Goal: Information Seeking & Learning: Learn about a topic

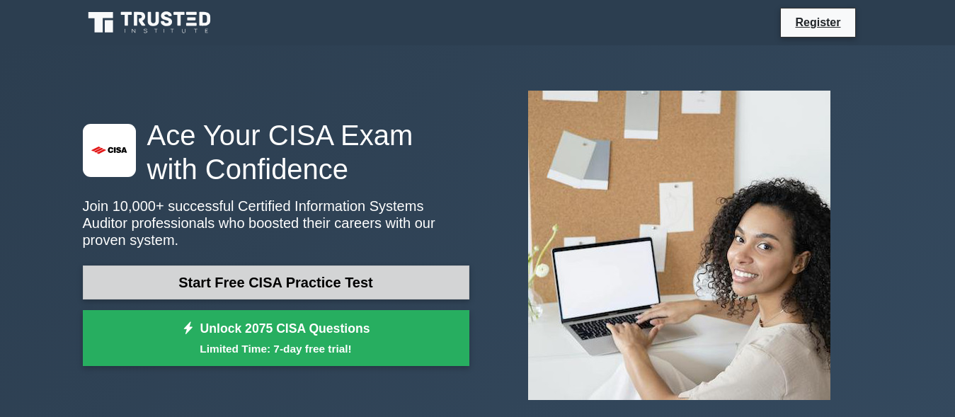
click at [265, 275] on link "Start Free CISA Practice Test" at bounding box center [276, 283] width 387 height 34
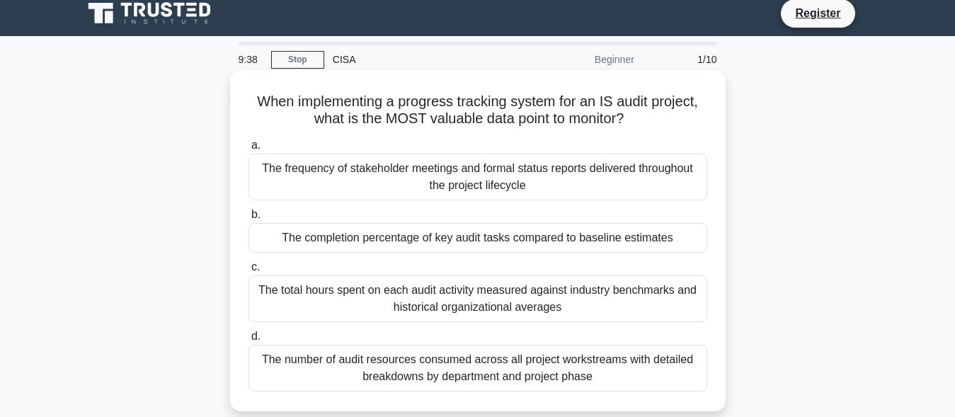
scroll to position [71, 0]
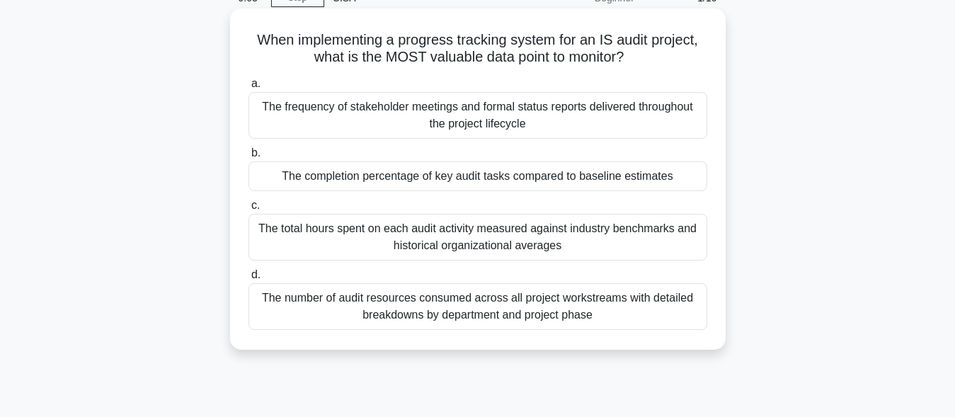
click at [489, 178] on div "The completion percentage of key audit tasks compared to baseline estimates" at bounding box center [478, 176] width 459 height 30
click at [249, 158] on input "b. The completion percentage of key audit tasks compared to baseline estimates" at bounding box center [249, 153] width 0 height 9
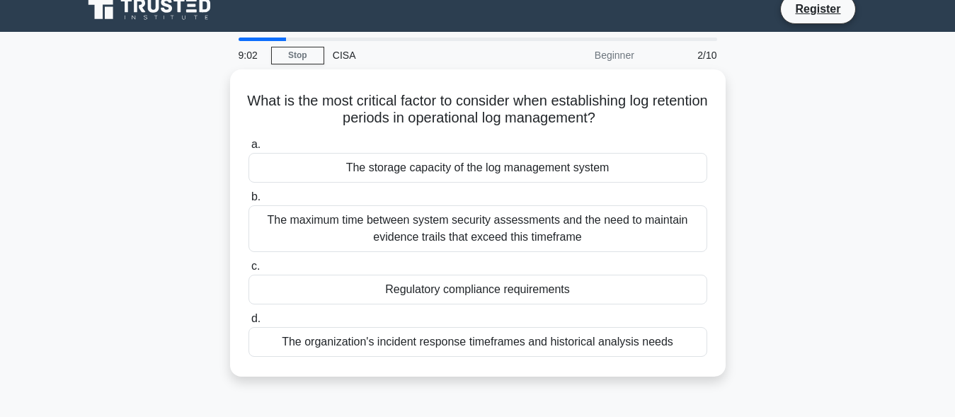
scroll to position [0, 0]
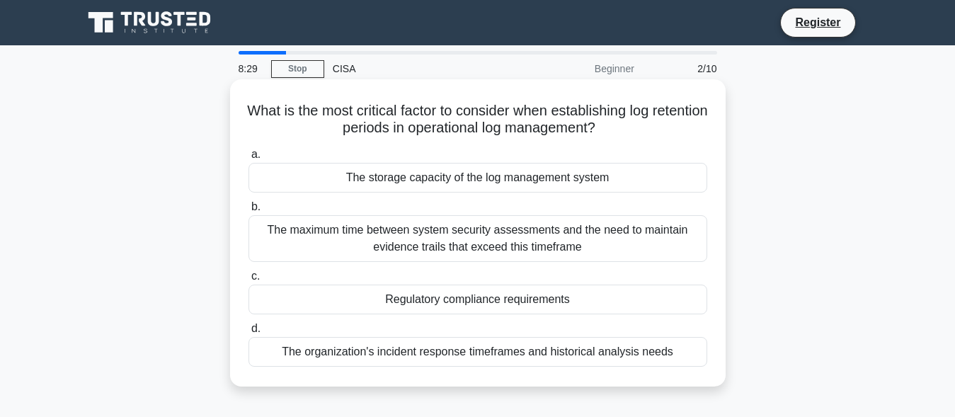
click at [491, 300] on div "Regulatory compliance requirements" at bounding box center [478, 300] width 459 height 30
click at [249, 281] on input "c. Regulatory compliance requirements" at bounding box center [249, 276] width 0 height 9
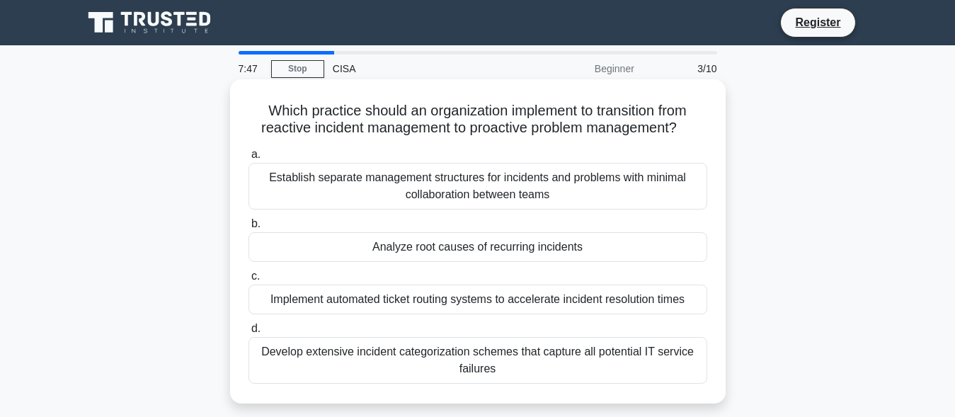
click at [452, 180] on div "Establish separate management structures for incidents and problems with minima…" at bounding box center [478, 186] width 459 height 47
click at [249, 159] on input "a. Establish separate management structures for incidents and problems with min…" at bounding box center [249, 154] width 0 height 9
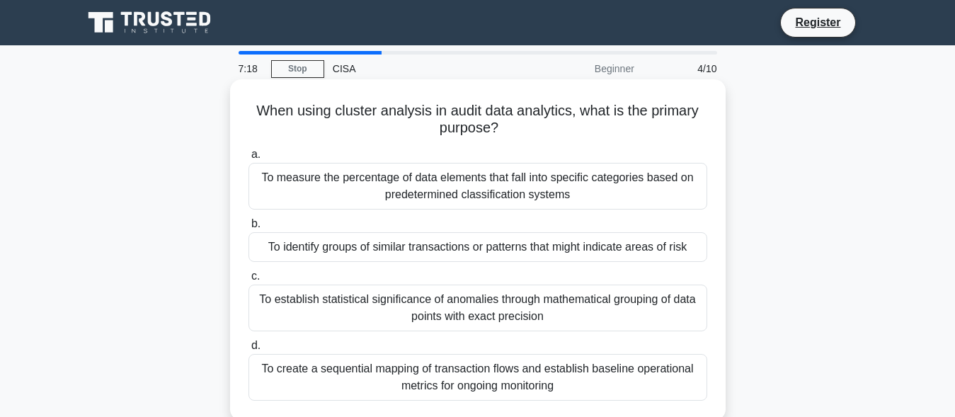
click at [476, 179] on div "To measure the percentage of data elements that fall into specific categories b…" at bounding box center [478, 186] width 459 height 47
click at [249, 159] on input "a. To measure the percentage of data elements that fall into specific categorie…" at bounding box center [249, 154] width 0 height 9
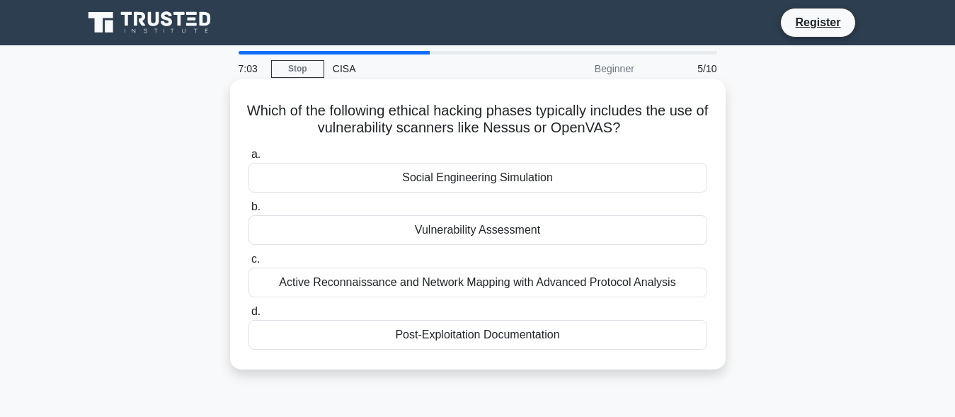
click at [483, 182] on div "Social Engineering Simulation" at bounding box center [478, 178] width 459 height 30
click at [249, 159] on input "a. Social Engineering Simulation" at bounding box center [249, 154] width 0 height 9
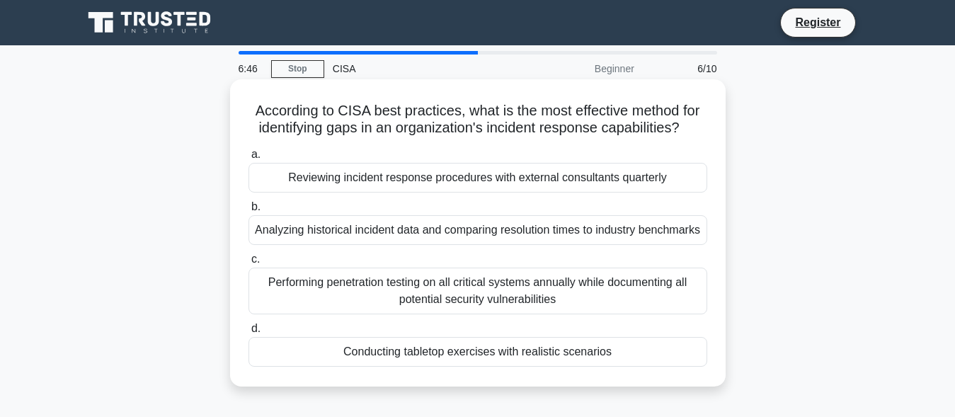
click at [496, 301] on div "Performing penetration testing on all critical systems annually while documenti…" at bounding box center [478, 291] width 459 height 47
click at [249, 264] on input "c. Performing penetration testing on all critical systems annually while docume…" at bounding box center [249, 259] width 0 height 9
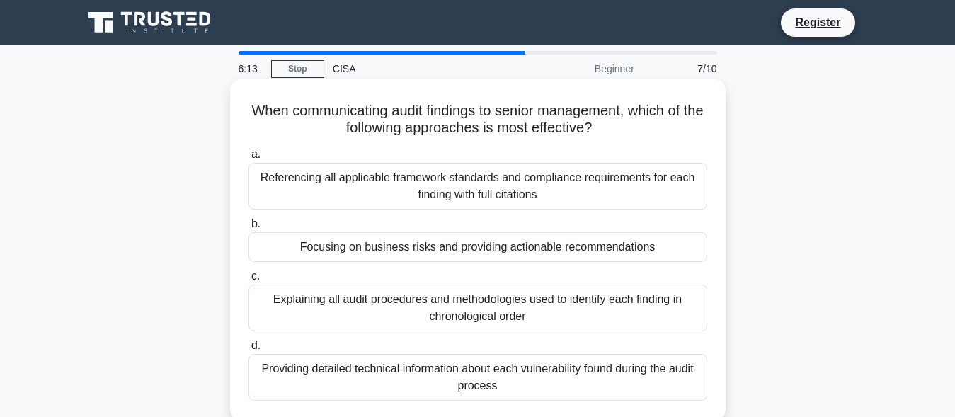
click at [446, 251] on div "Focusing on business risks and providing actionable recommendations" at bounding box center [478, 247] width 459 height 30
click at [249, 229] on input "b. Focusing on business risks and providing actionable recommendations" at bounding box center [249, 224] width 0 height 9
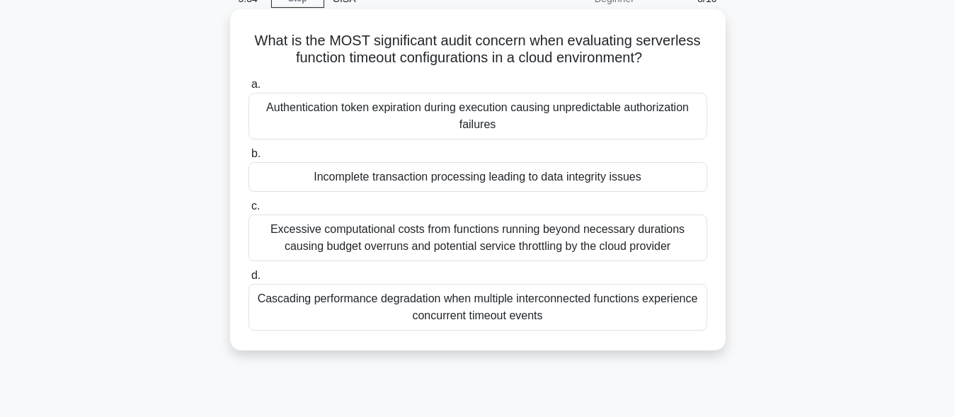
scroll to position [71, 0]
click at [465, 234] on div "Excessive computational costs from functions running beyond necessary durations…" at bounding box center [478, 237] width 459 height 47
click at [249, 210] on input "c. Excessive computational costs from functions running beyond necessary durati…" at bounding box center [249, 205] width 0 height 9
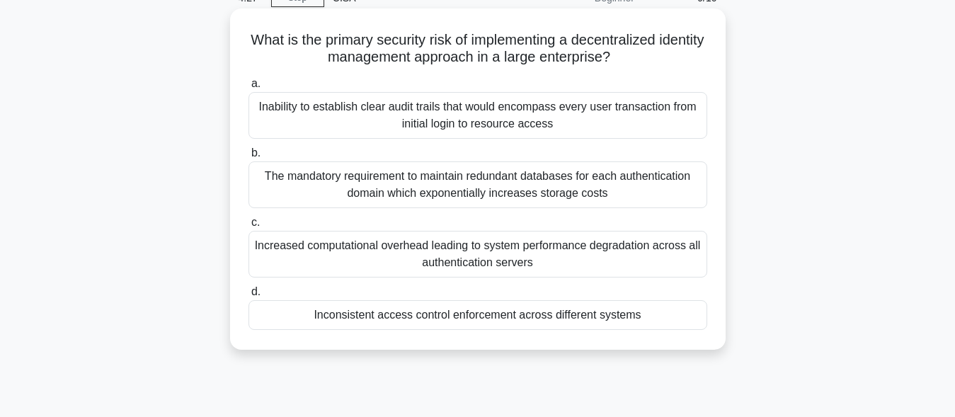
click at [506, 316] on div "Inconsistent access control enforcement across different systems" at bounding box center [478, 315] width 459 height 30
click at [249, 297] on input "d. Inconsistent access control enforcement across different systems" at bounding box center [249, 291] width 0 height 9
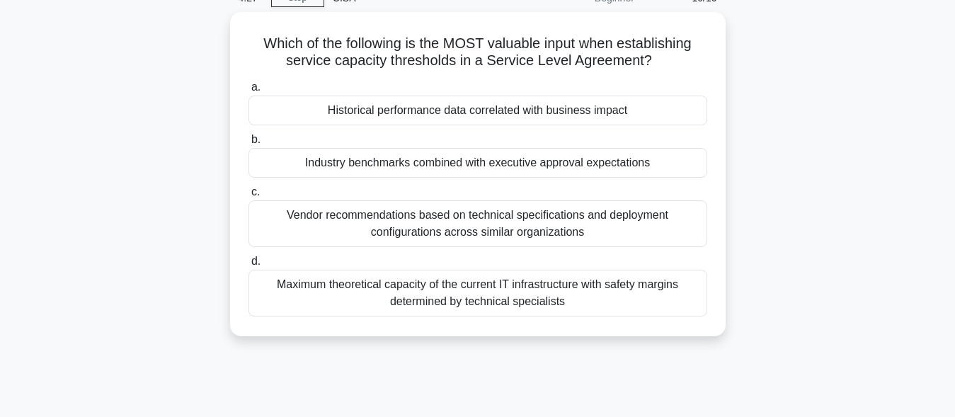
scroll to position [0, 0]
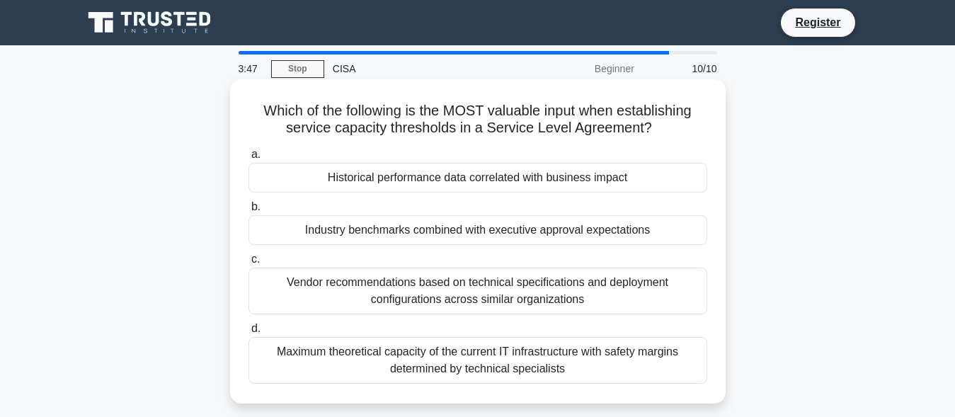
click at [472, 281] on div "Vendor recommendations based on technical specifications and deployment configu…" at bounding box center [478, 291] width 459 height 47
click at [249, 264] on input "c. Vendor recommendations based on technical specifications and deployment conf…" at bounding box center [249, 259] width 0 height 9
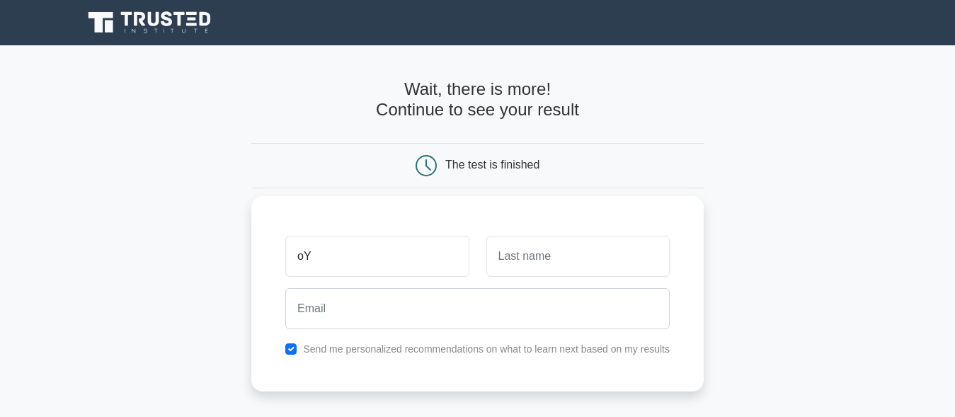
type input "o"
type input "OYEBOLA"
click at [506, 266] on input "text" at bounding box center [577, 256] width 183 height 41
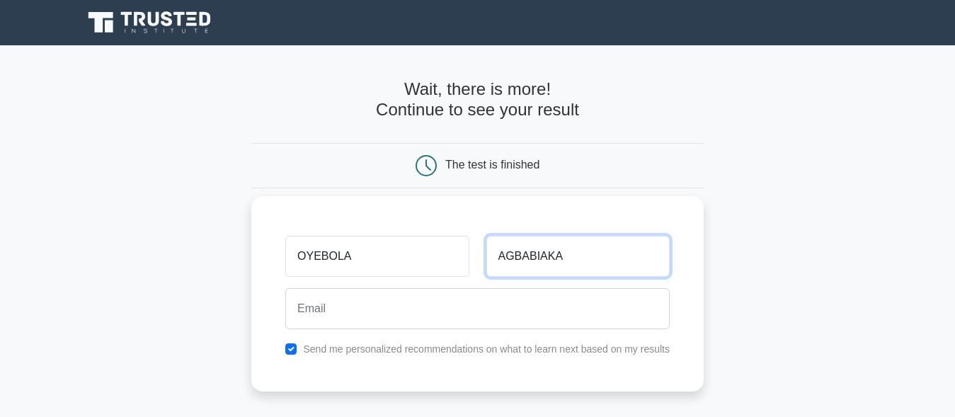
type input "AGBABIAKA"
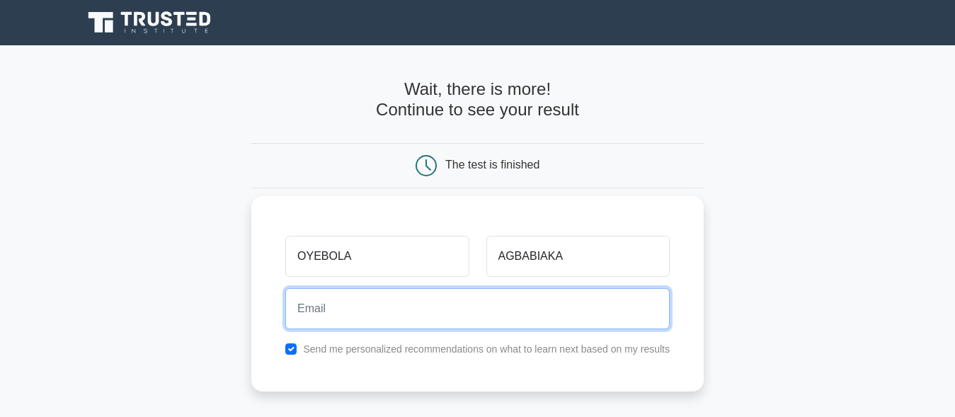
click at [365, 304] on input "email" at bounding box center [477, 308] width 385 height 41
type input "oyebolaagbabiaka@yahoo.com"
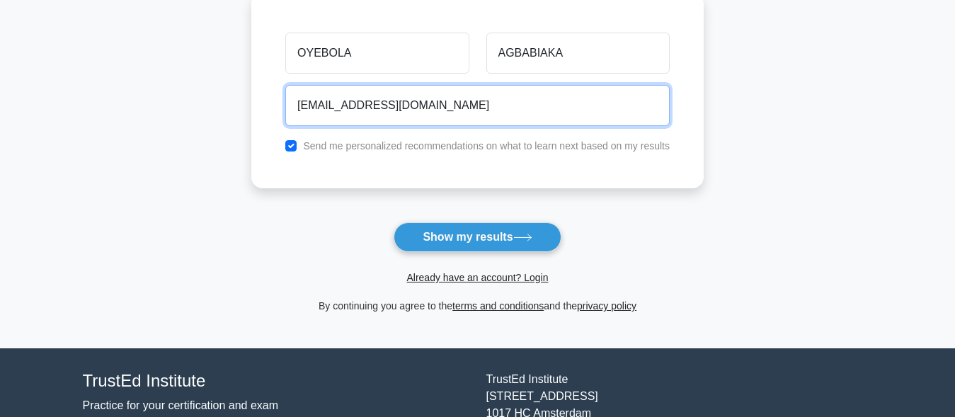
scroll to position [283, 0]
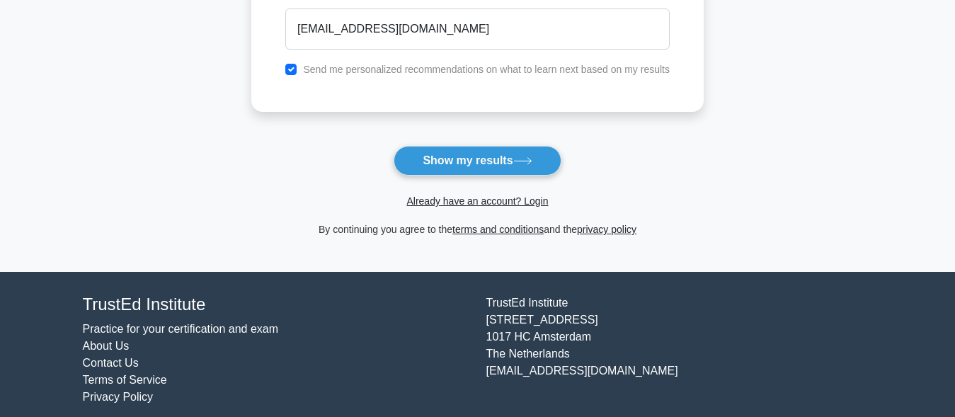
click at [474, 165] on button "Show my results" at bounding box center [477, 161] width 167 height 30
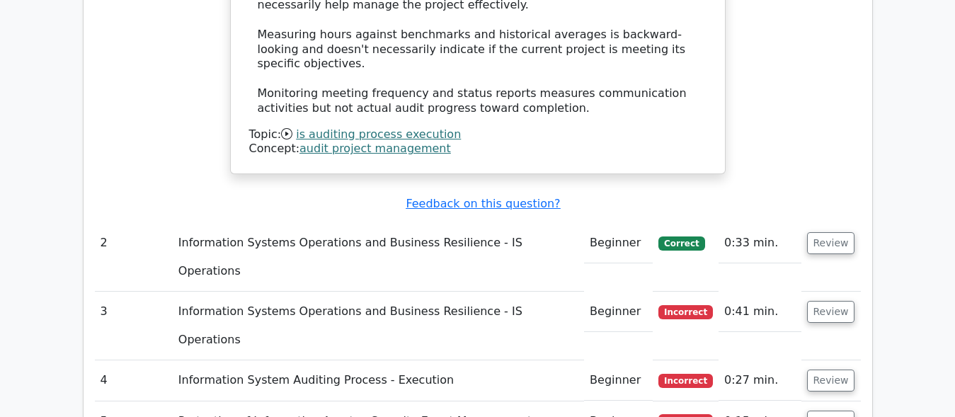
scroll to position [1719, 0]
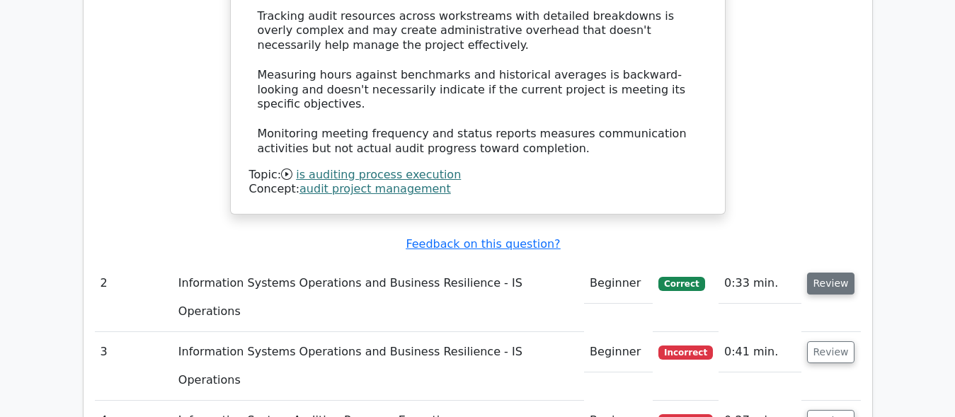
click at [830, 273] on button "Review" at bounding box center [831, 284] width 48 height 22
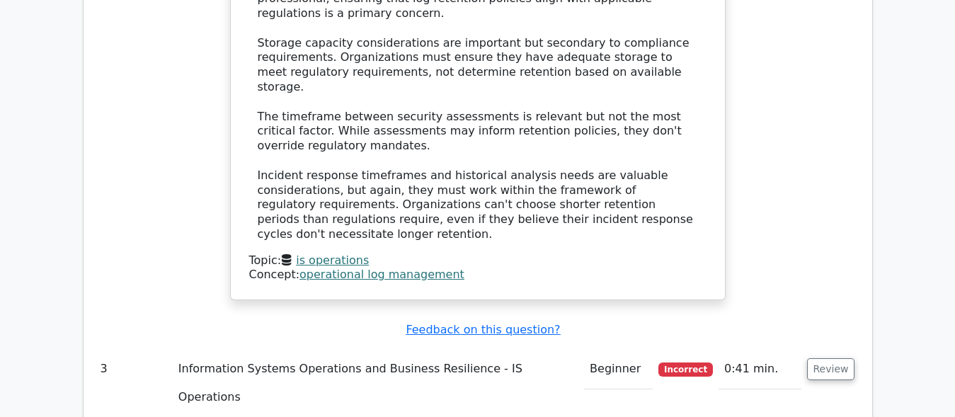
scroll to position [2498, 0]
click at [826, 359] on button "Review" at bounding box center [831, 370] width 48 height 22
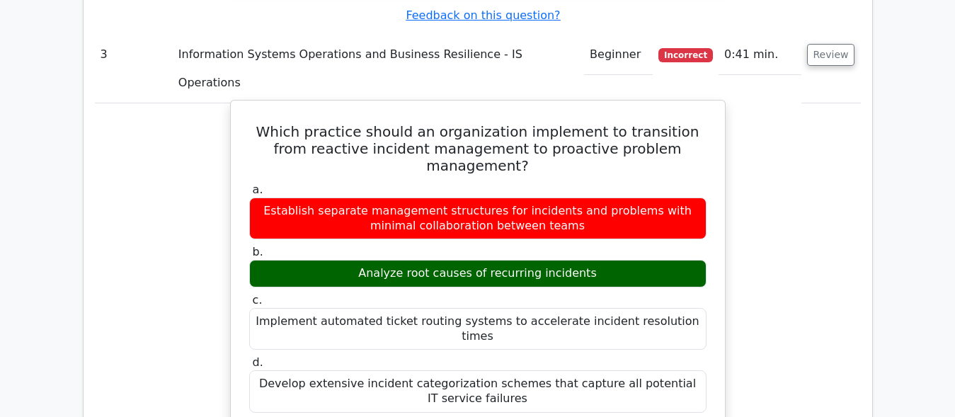
scroll to position [2852, 0]
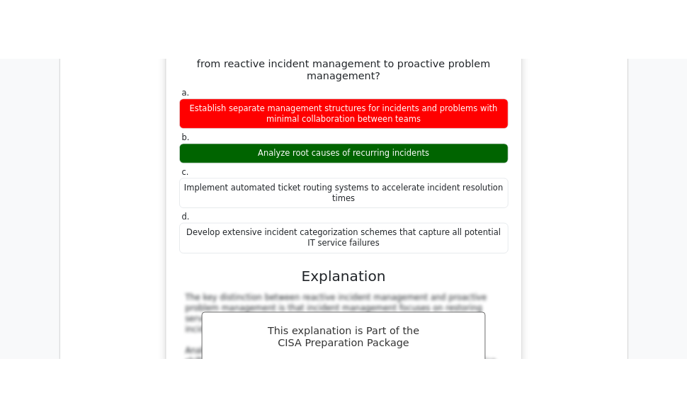
scroll to position [2922, 0]
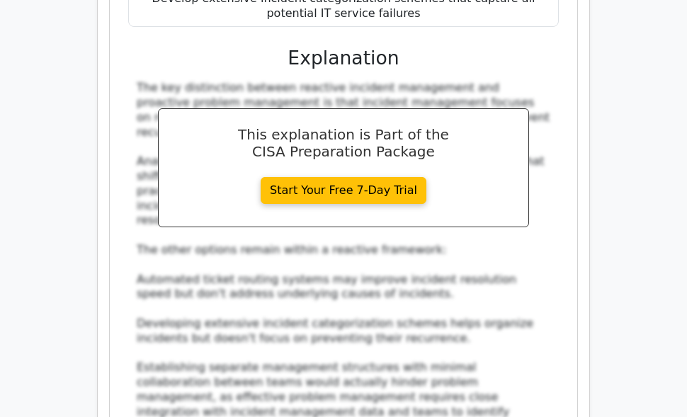
scroll to position [3489, 0]
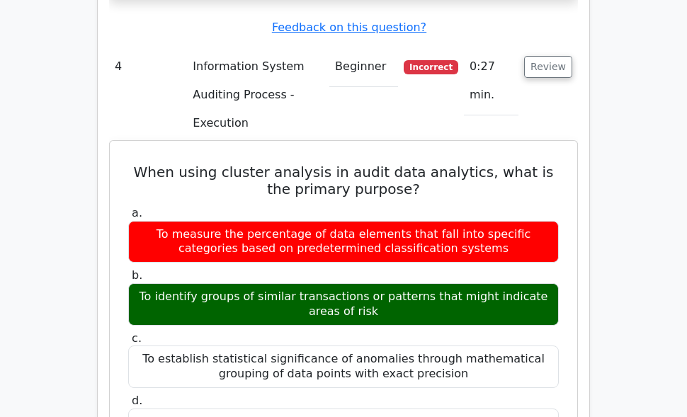
scroll to position [3985, 0]
